Goal: Use online tool/utility: Utilize a website feature to perform a specific function

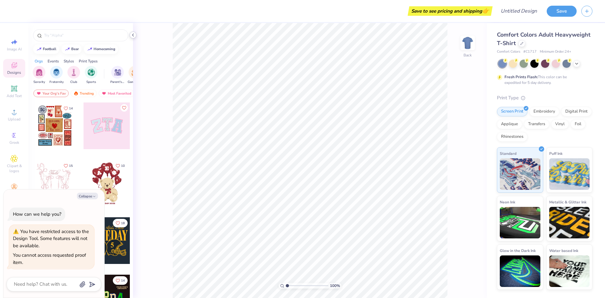
click at [133, 35] on icon at bounding box center [132, 34] width 5 height 5
type textarea "x"
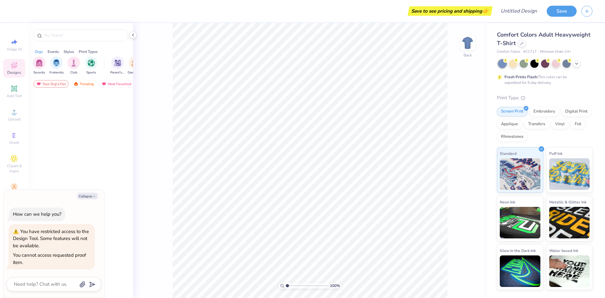
type textarea "x"
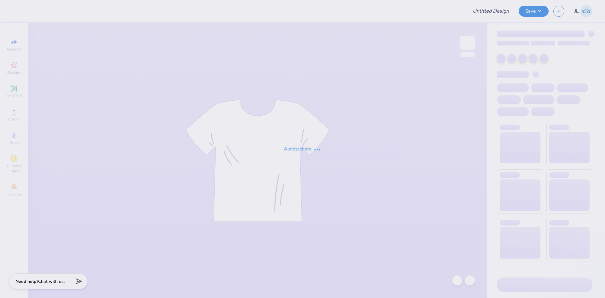
type input "Hoodie"
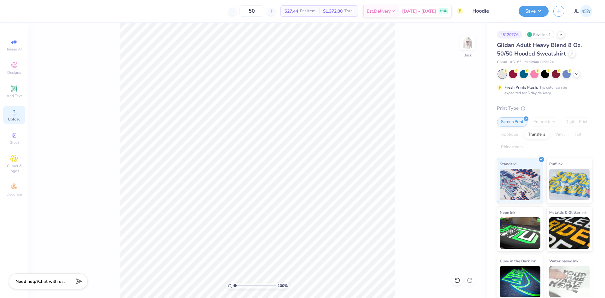
click at [17, 114] on icon at bounding box center [14, 112] width 8 height 8
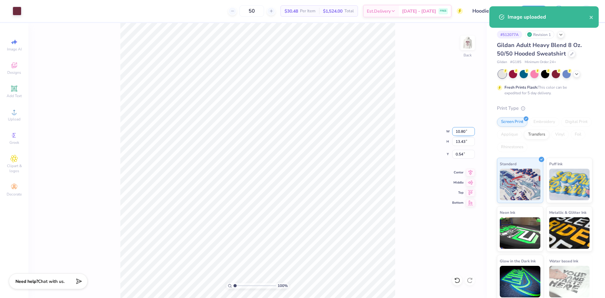
click at [458, 132] on input "10.80" at bounding box center [463, 131] width 23 height 9
type input "4.00"
type input "4.97"
type input "4.76"
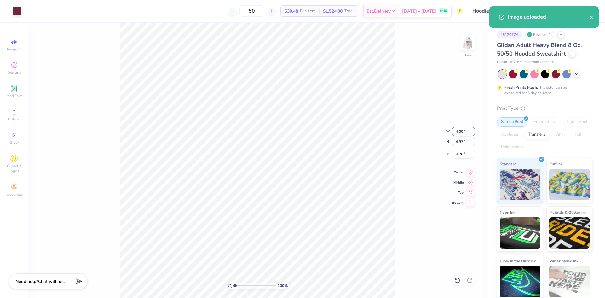
click at [459, 131] on input "4.00" at bounding box center [463, 131] width 23 height 9
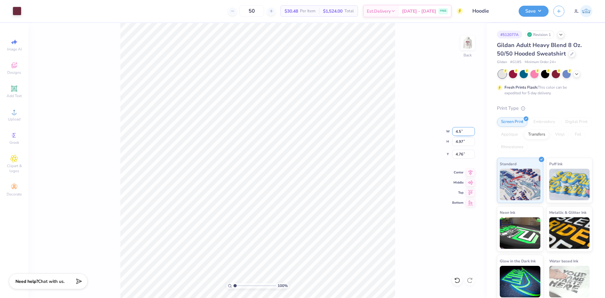
type input "4.50"
type input "5.60"
type input "4.45"
click at [459, 131] on input "4.50" at bounding box center [463, 131] width 23 height 9
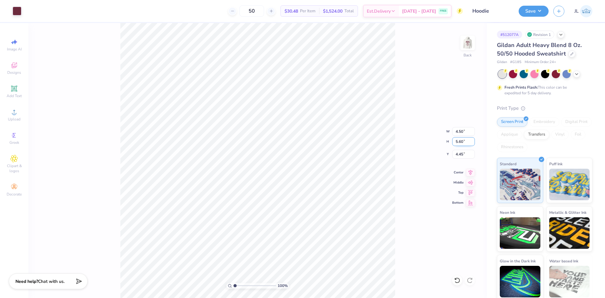
click at [463, 140] on input "5.60" at bounding box center [463, 141] width 23 height 9
click at [462, 140] on input "5.60" at bounding box center [463, 141] width 23 height 9
click at [459, 140] on input "5.60" at bounding box center [463, 141] width 23 height 9
type input "4"
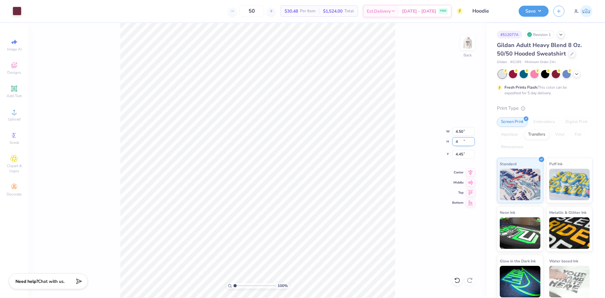
type input "3.22"
type input "4.00"
type input "5.25"
click at [457, 144] on input "4.00" at bounding box center [463, 141] width 23 height 9
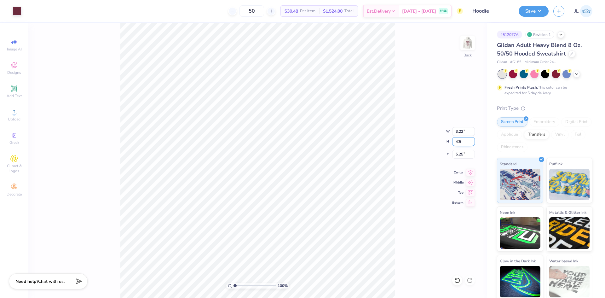
type input "4.50"
type input "3.62"
click at [456, 153] on input "5.00" at bounding box center [463, 154] width 23 height 9
type input "3.00"
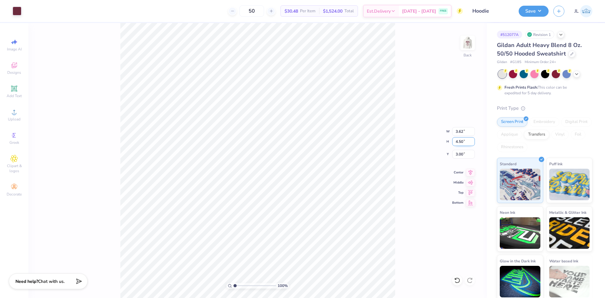
click at [458, 143] on input "4.50" at bounding box center [463, 141] width 23 height 9
type input "4"
type input "3.22"
type input "4.00"
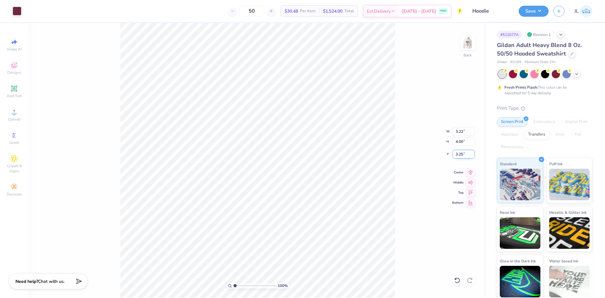
click at [458, 153] on input "3.25" at bounding box center [463, 154] width 23 height 9
type input "3.00"
click at [467, 42] on img at bounding box center [467, 42] width 25 height 25
click at [10, 107] on div "Upload" at bounding box center [14, 115] width 22 height 19
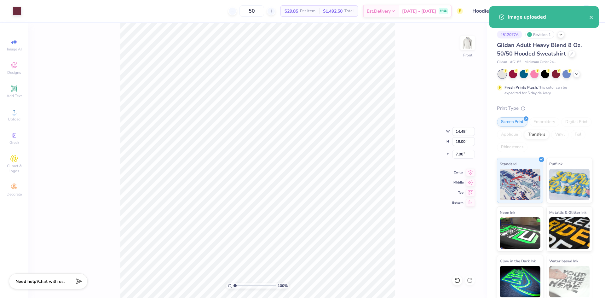
click at [457, 135] on div "100 % Front W 14.48 14.48 " H 18.00 18.00 " Y 7.00 7.00 " Center Middle Top Bot…" at bounding box center [257, 160] width 458 height 275
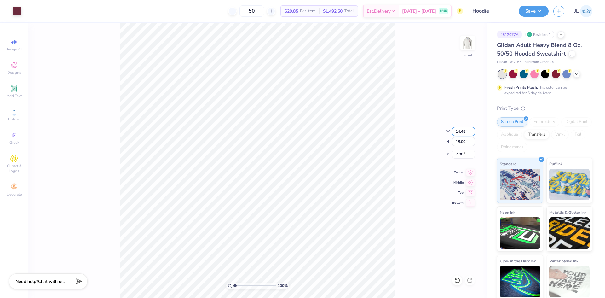
click at [457, 131] on input "14.48" at bounding box center [463, 131] width 23 height 9
click at [457, 130] on input "14.48" at bounding box center [463, 131] width 23 height 9
type input "12.00"
type input "14.92"
type input "8.54"
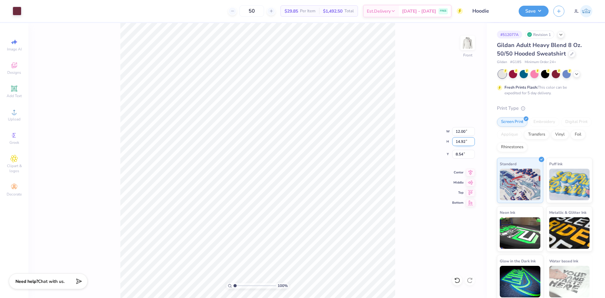
click at [460, 141] on input "14.92" at bounding box center [463, 141] width 23 height 9
type input "13"
type input "10.46"
type input "13.00"
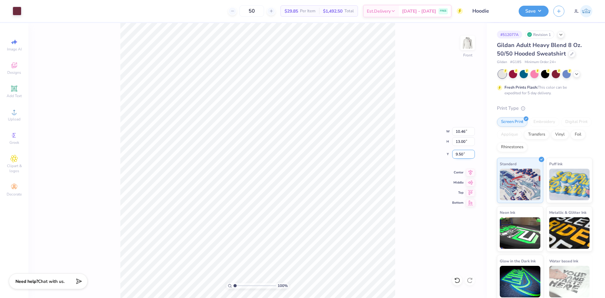
click at [462, 153] on input "9.50" at bounding box center [463, 154] width 23 height 9
click at [461, 154] on input "9.50" at bounding box center [463, 154] width 23 height 9
click at [458, 155] on input "6.00" at bounding box center [463, 154] width 23 height 9
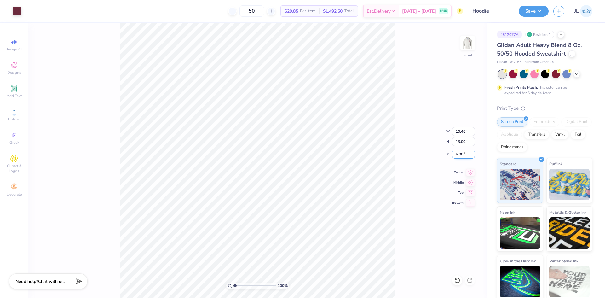
click at [458, 155] on input "6.00" at bounding box center [463, 154] width 23 height 9
type input "6"
click at [457, 140] on input "13.00" at bounding box center [463, 141] width 23 height 9
type input "14"
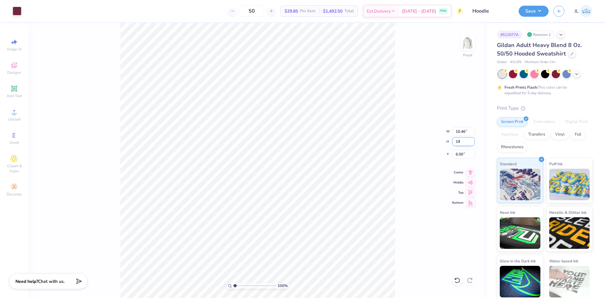
type input "11.26"
type input "14.00"
click at [460, 152] on input "6.00" at bounding box center [463, 154] width 23 height 9
type input "6"
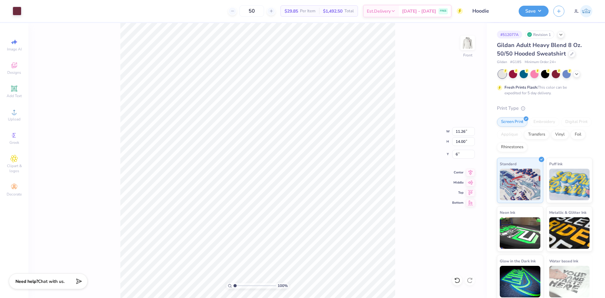
click at [402, 134] on div "100 % Front W 11.26 11.26 " H 14.00 14.00 " Y 6 6 " Center Middle Top Bottom" at bounding box center [257, 160] width 458 height 275
click at [471, 37] on img at bounding box center [467, 42] width 25 height 25
click at [460, 142] on input "4.00" at bounding box center [463, 141] width 23 height 9
type input "3"
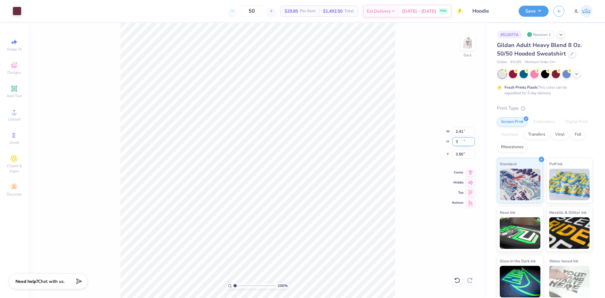
type input "2.41"
type input "3.00"
type input "3.50"
click at [409, 124] on div "100 % Back W 2.41 2.41 " H 3.00 3.00 " Y 3.50 3.50 " Center Middle Top Bottom" at bounding box center [257, 160] width 458 height 275
click at [459, 140] on input "3.00" at bounding box center [463, 141] width 23 height 9
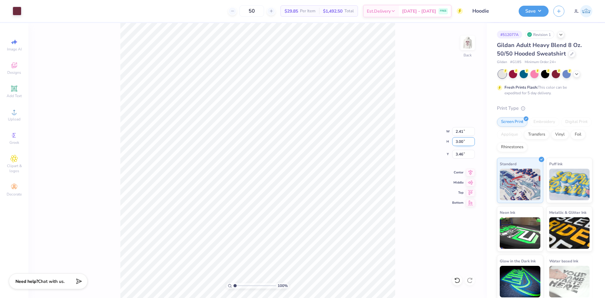
click at [459, 140] on input "3.00" at bounding box center [463, 141] width 23 height 9
click at [459, 139] on input "3" at bounding box center [463, 141] width 23 height 9
click at [456, 139] on input "3" at bounding box center [463, 141] width 23 height 9
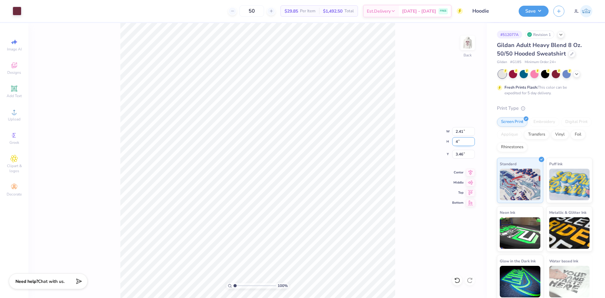
type input "4"
type input "3.22"
type input "4.00"
type input "2.96"
click at [460, 143] on input "4.00" at bounding box center [463, 141] width 23 height 9
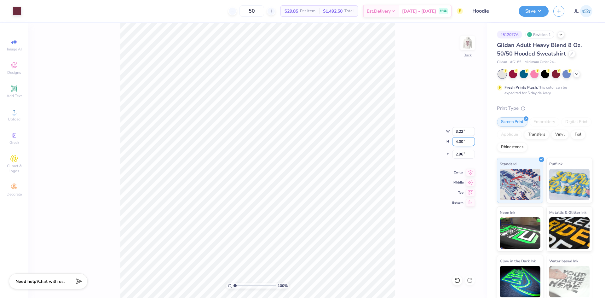
click at [460, 143] on input "4.00" at bounding box center [463, 141] width 23 height 9
type input "3"
type input "2.41"
type input "3.00"
type input "3.46"
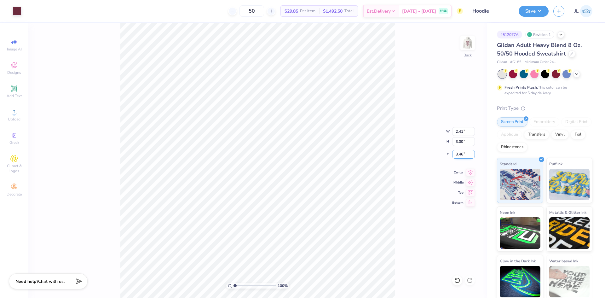
click at [460, 155] on input "3.46" at bounding box center [463, 154] width 23 height 9
type input "3.00"
click at [465, 47] on img at bounding box center [467, 42] width 25 height 25
click at [459, 142] on input "14.00" at bounding box center [463, 141] width 23 height 9
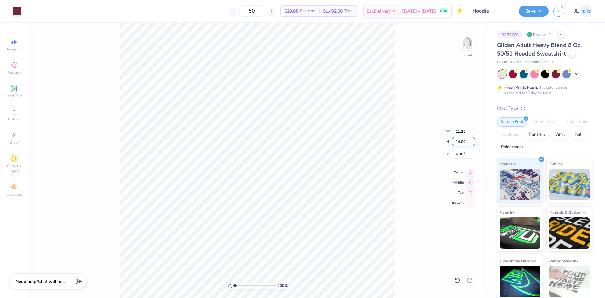
click at [459, 142] on input "14.00" at bounding box center [463, 141] width 23 height 9
type input "15"
type input "12.06"
click at [460, 142] on input "15.00" at bounding box center [463, 141] width 23 height 9
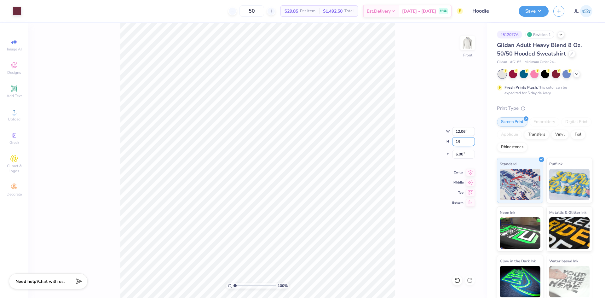
type input "14"
type input "11.26"
type input "14.00"
click at [461, 153] on input "6.50" at bounding box center [463, 154] width 23 height 9
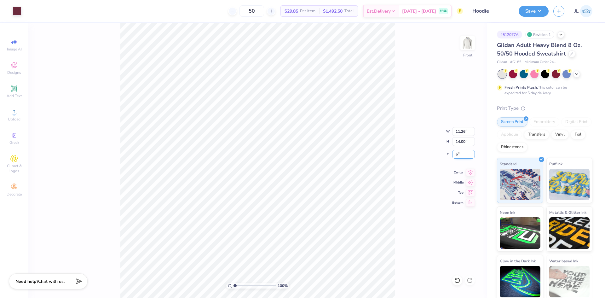
type input "6.00"
click at [472, 48] on img at bounding box center [467, 42] width 25 height 25
click at [458, 143] on input "3.00" at bounding box center [463, 141] width 23 height 9
click at [458, 142] on input "3.00" at bounding box center [463, 141] width 23 height 9
type input "4"
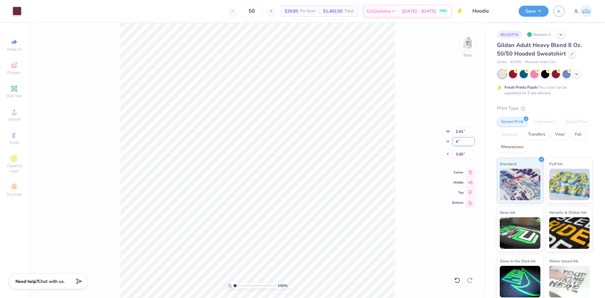
type input "3.22"
type input "4.00"
click at [458, 152] on input "2.50" at bounding box center [463, 154] width 23 height 9
type input "3.00"
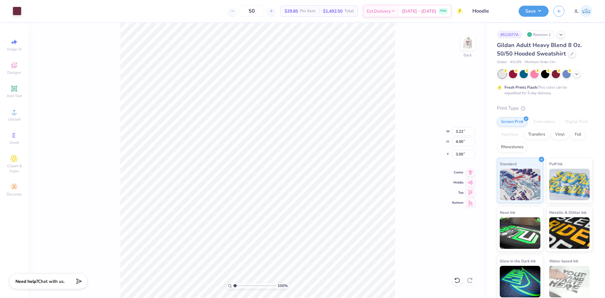
click at [397, 127] on div "100 % Back W 3.22 3.22 " H 4.00 4.00 " Y 3.00 3.00 " Center Middle Top Bottom" at bounding box center [257, 160] width 458 height 275
click at [468, 50] on img at bounding box center [467, 42] width 25 height 25
drag, startPoint x: 469, startPoint y: 46, endPoint x: 431, endPoint y: 80, distance: 51.1
click at [469, 45] on img at bounding box center [467, 43] width 13 height 13
click at [474, 49] on img at bounding box center [467, 42] width 25 height 25
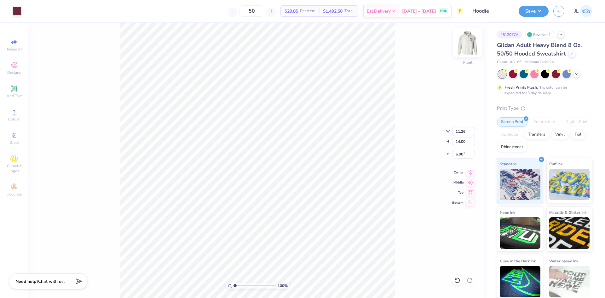
click at [469, 52] on img at bounding box center [467, 42] width 25 height 25
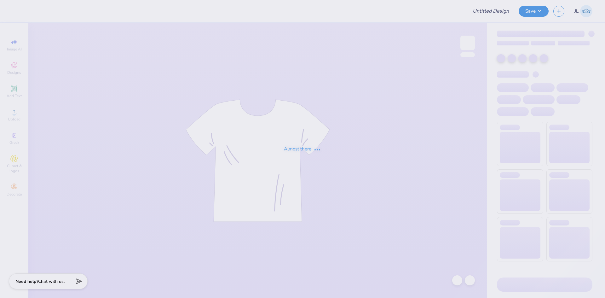
type input "[GEOGRAPHIC_DATA] : [PERSON_NAME]"
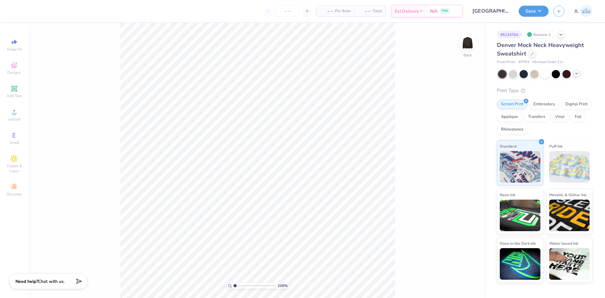
click at [575, 73] on icon at bounding box center [576, 73] width 5 height 5
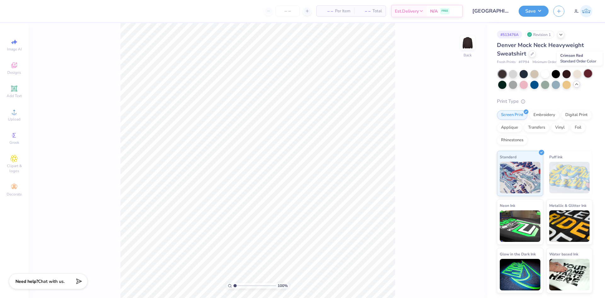
click at [589, 75] on div at bounding box center [588, 73] width 8 height 8
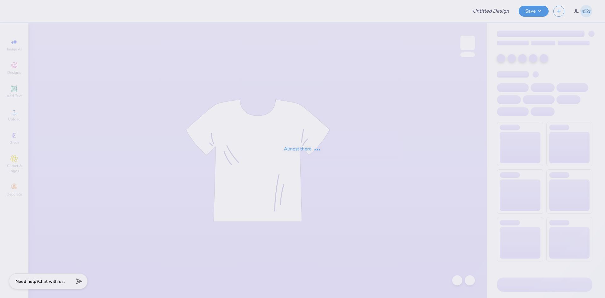
type input "[GEOGRAPHIC_DATA] : [PERSON_NAME]"
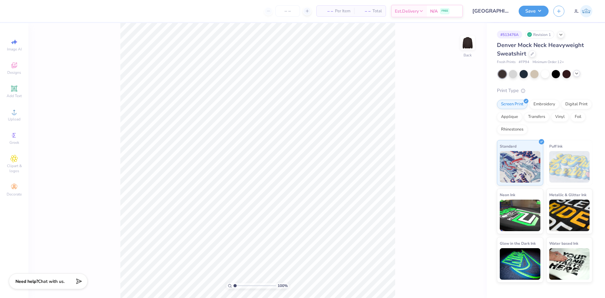
click at [576, 75] on icon at bounding box center [576, 73] width 5 height 5
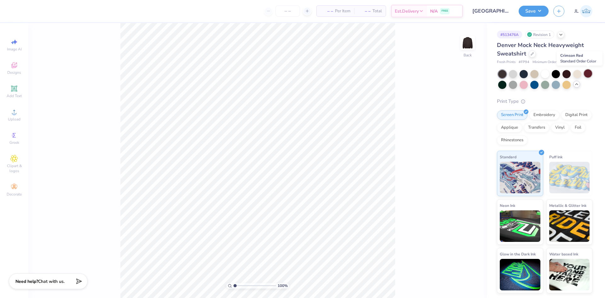
click at [589, 76] on div at bounding box center [588, 73] width 8 height 8
click at [15, 111] on icon at bounding box center [14, 112] width 4 height 4
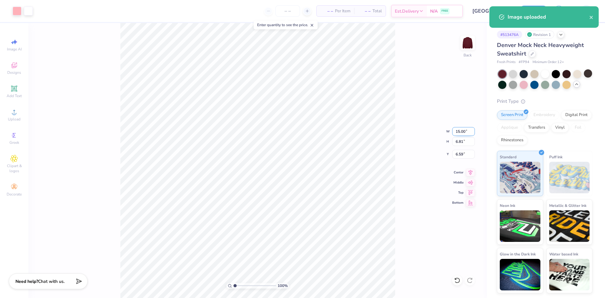
click at [455, 135] on input "15.00" at bounding box center [463, 131] width 23 height 9
type input "12.00"
type input "5.45"
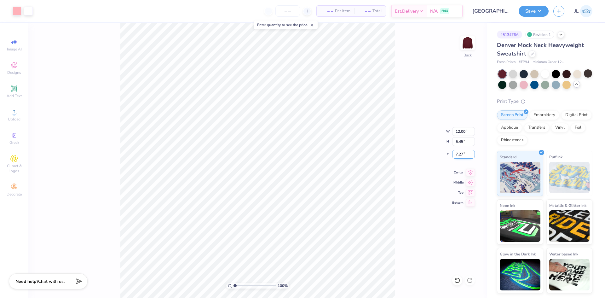
click at [460, 155] on input "7.27" at bounding box center [463, 154] width 23 height 9
type input "3.00"
click at [412, 139] on div "100 % Back W 12.00 12.00 " H 5.45 5.45 " Y 3.00 3.00 " Center Middle Top Bottom" at bounding box center [257, 160] width 458 height 275
click at [530, 8] on button "Save" at bounding box center [533, 10] width 30 height 11
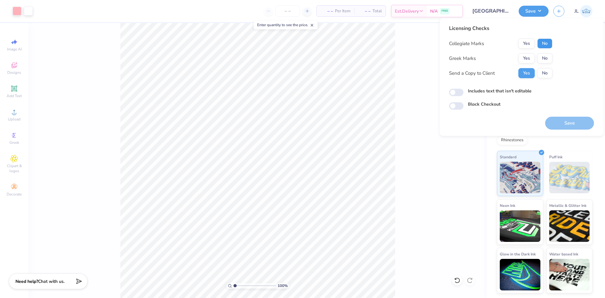
click at [542, 44] on button "No" at bounding box center [544, 43] width 15 height 10
click at [527, 58] on button "Yes" at bounding box center [526, 58] width 16 height 10
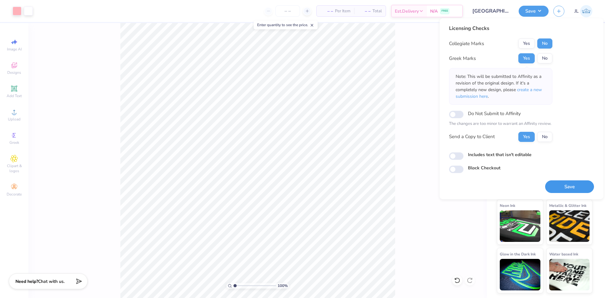
click at [571, 183] on button "Save" at bounding box center [569, 186] width 49 height 13
checkbox input "true"
